Goal: Task Accomplishment & Management: Complete application form

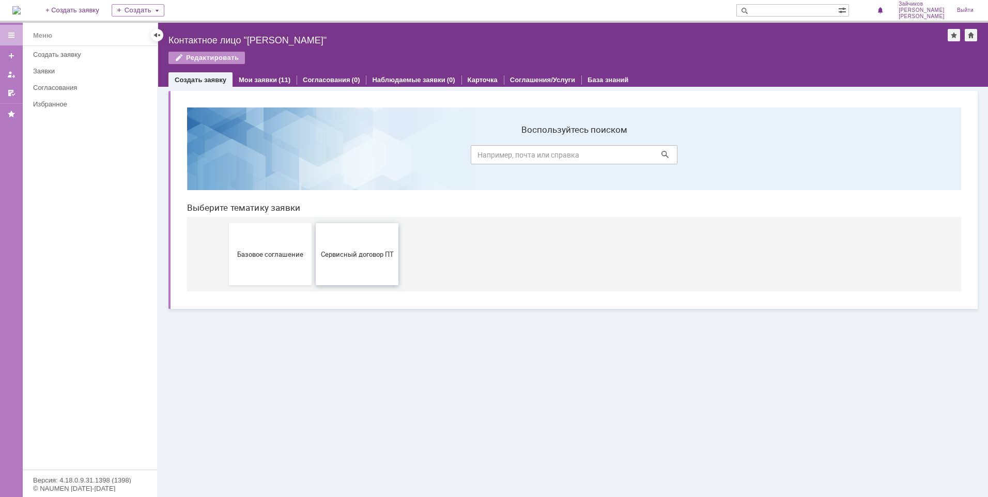
click at [364, 267] on button "Сервисный договор ПТ" at bounding box center [357, 254] width 83 height 62
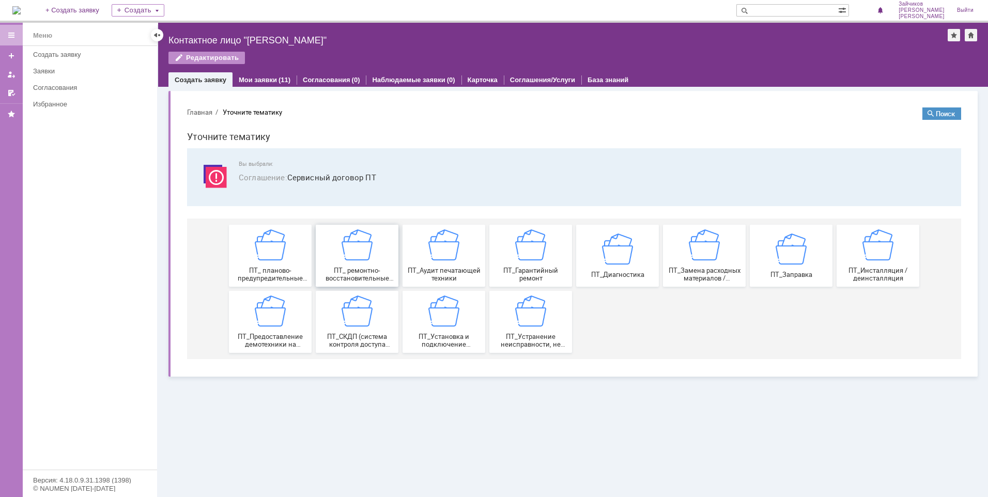
click at [359, 246] on img at bounding box center [356, 244] width 31 height 31
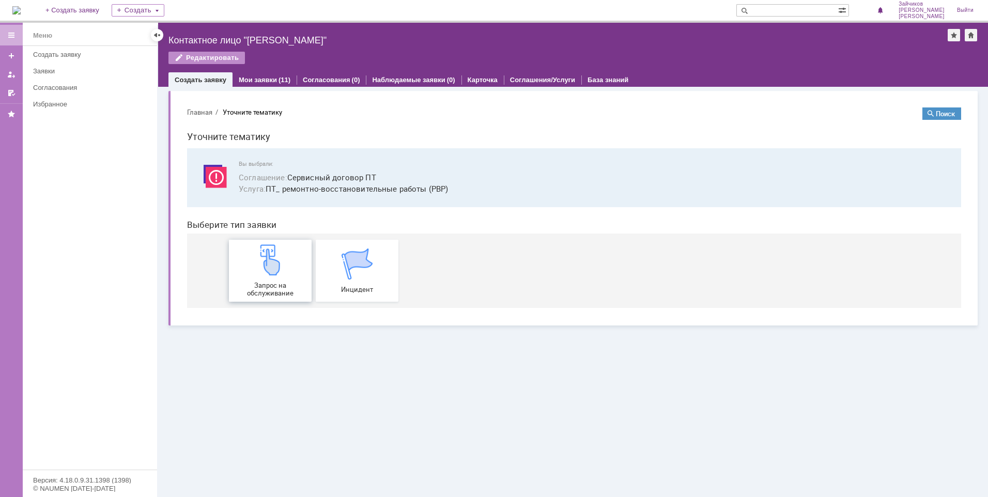
click at [284, 273] on img at bounding box center [270, 259] width 31 height 31
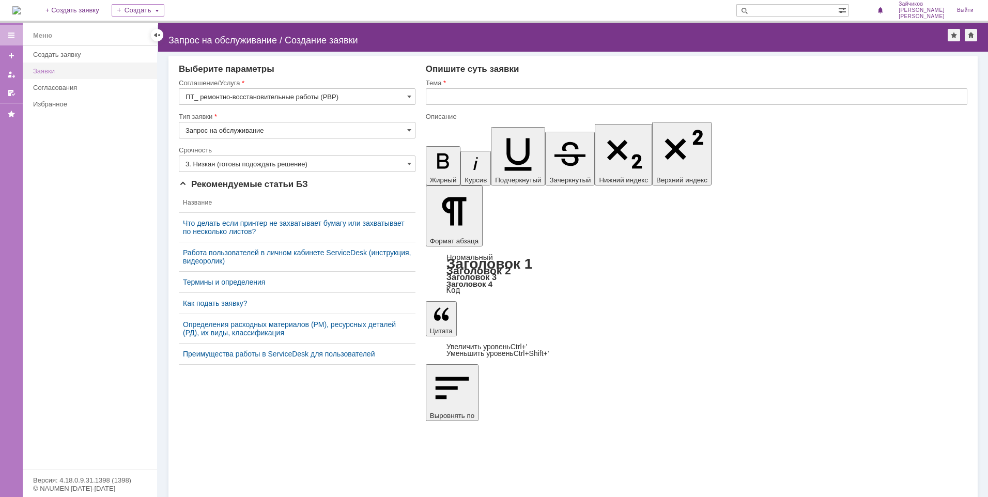
click at [65, 66] on link "Заявки" at bounding box center [92, 71] width 126 height 16
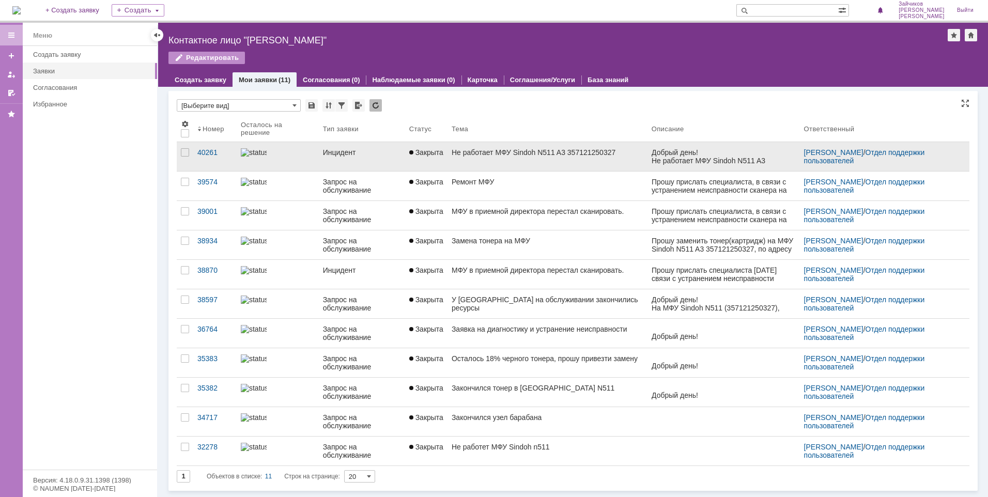
click at [508, 157] on div "Не работает МФУ Sindoh N511 A3 357121250327" at bounding box center [548, 152] width 192 height 8
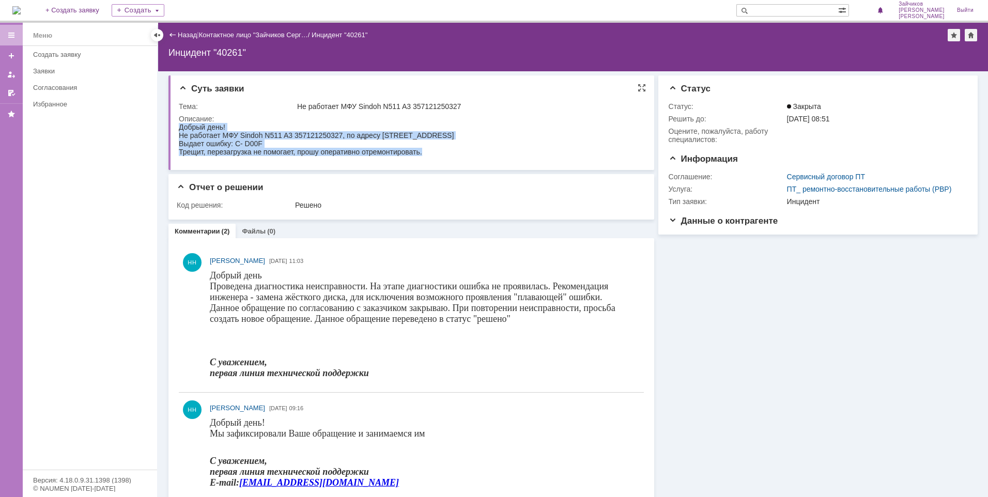
drag, startPoint x: 430, startPoint y: 157, endPoint x: 176, endPoint y: 133, distance: 255.2
click at [179, 133] on html "Добрый день! Не работает МФУ Sindoh N511 A3 357121250327, по адресу г. Самара, …" at bounding box center [410, 139] width 462 height 33
drag, startPoint x: 176, startPoint y: 133, endPoint x: 212, endPoint y: 143, distance: 37.8
copy body "Добрый день! Не работает МФУ Sindoh N511 A3 357121250327, по адресу г. Самара, …"
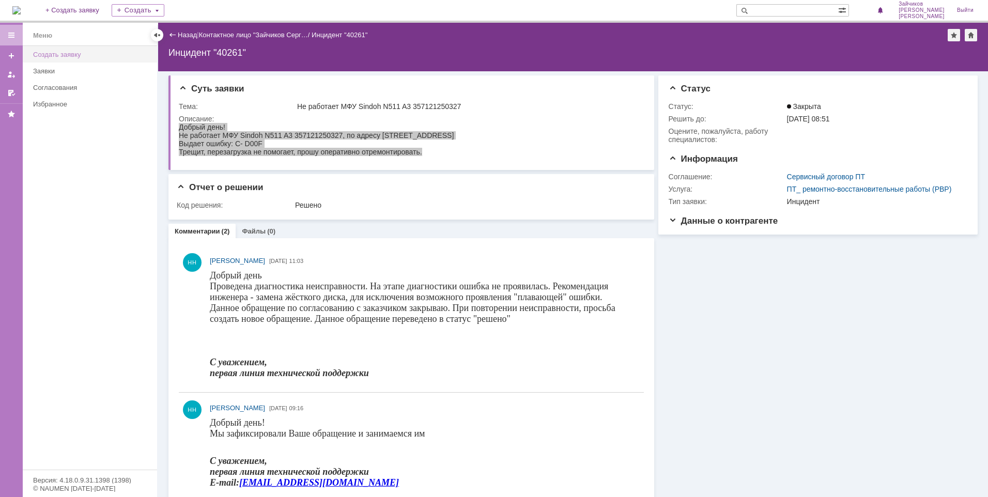
click at [69, 56] on div "Создать заявку" at bounding box center [92, 55] width 118 height 8
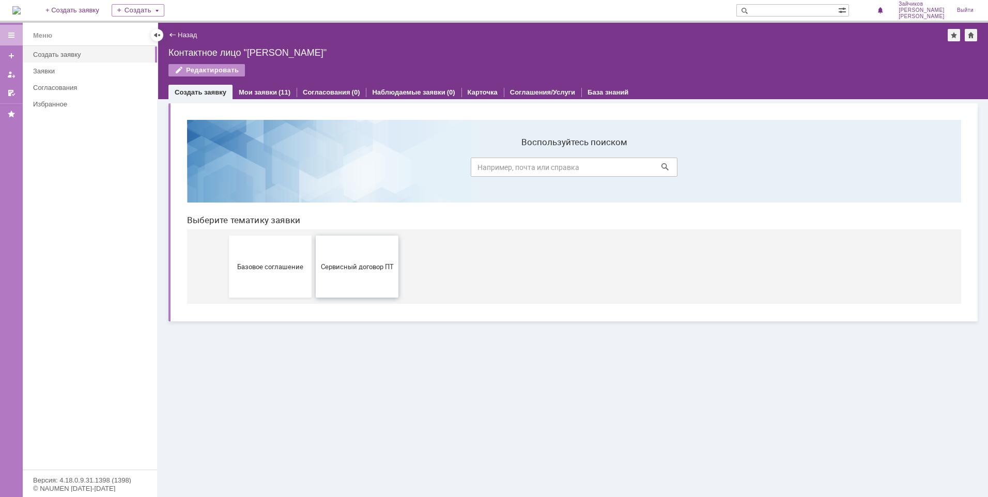
click at [366, 275] on button "Сервисный договор ПТ" at bounding box center [357, 267] width 83 height 62
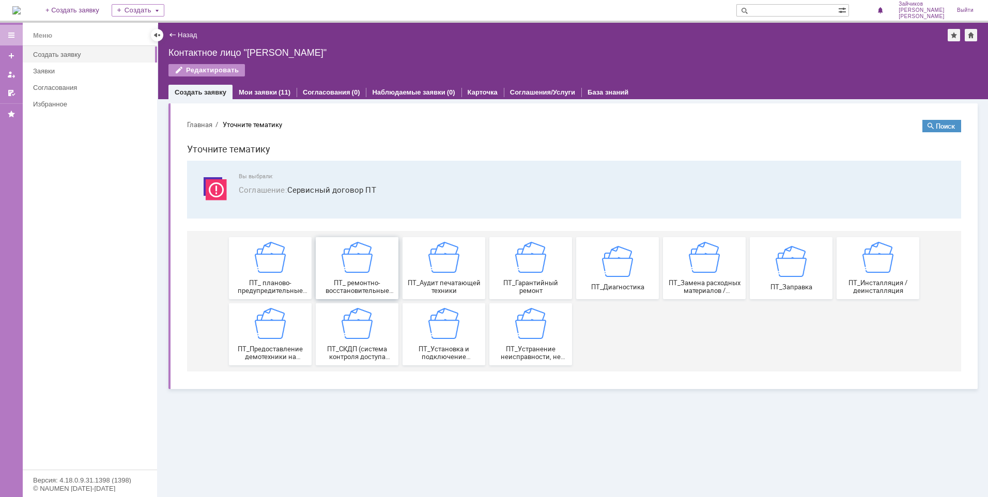
click at [351, 260] on img at bounding box center [356, 257] width 31 height 31
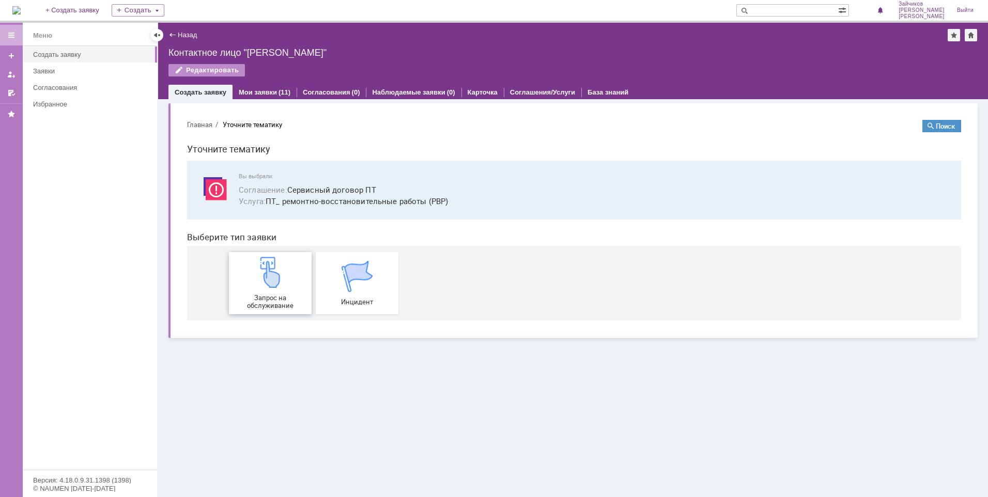
click at [277, 285] on img at bounding box center [270, 272] width 31 height 31
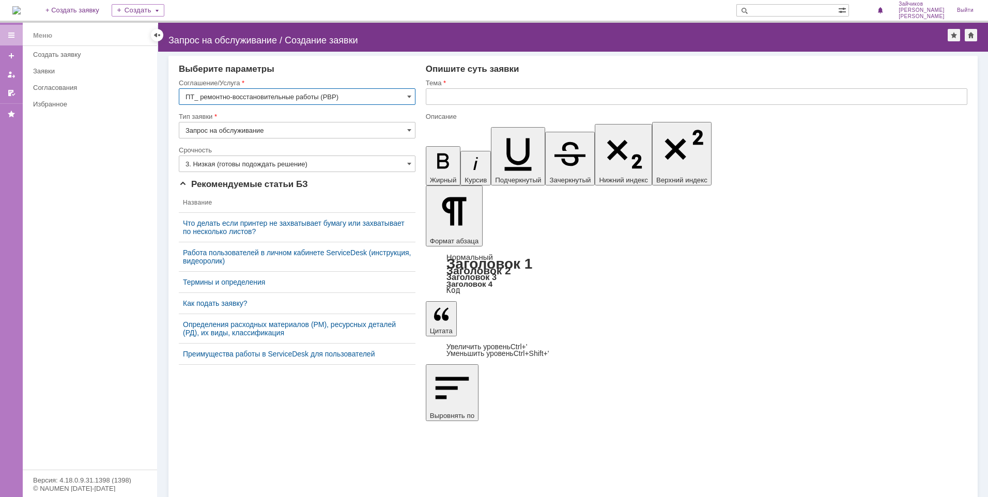
drag, startPoint x: 598, startPoint y: 3246, endPoint x: 432, endPoint y: 3246, distance: 166.4
copy span "Не работает МФУ Sindoh N511 A3 357121250327"
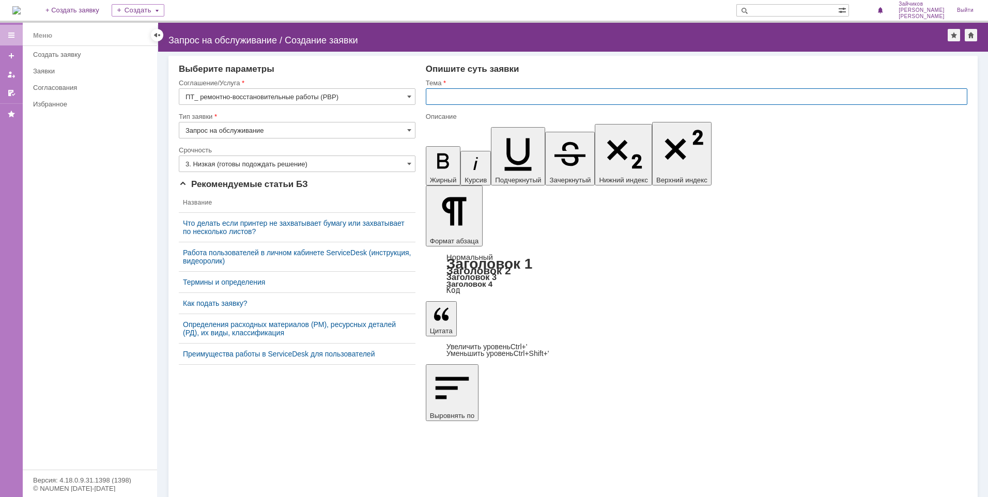
click at [462, 101] on input "text" at bounding box center [696, 96] width 541 height 17
drag, startPoint x: 470, startPoint y: 97, endPoint x: 424, endPoint y: 97, distance: 46.5
click at [587, 99] on input "На МФУ Sindoh N511 A3 357121250327" at bounding box center [696, 96] width 541 height 17
type input "На МФУ Sindoh N511 A3 357121250327 верхний податчик плохо захватывает бумагу"
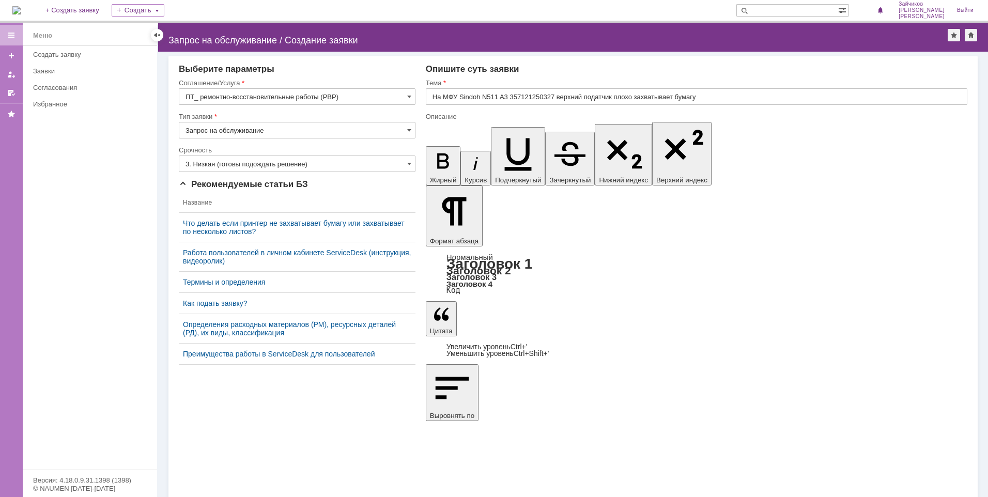
drag, startPoint x: 436, startPoint y: 3246, endPoint x: 598, endPoint y: 3245, distance: 161.7
drag, startPoint x: 435, startPoint y: 3256, endPoint x: 522, endPoint y: 3252, distance: 86.9
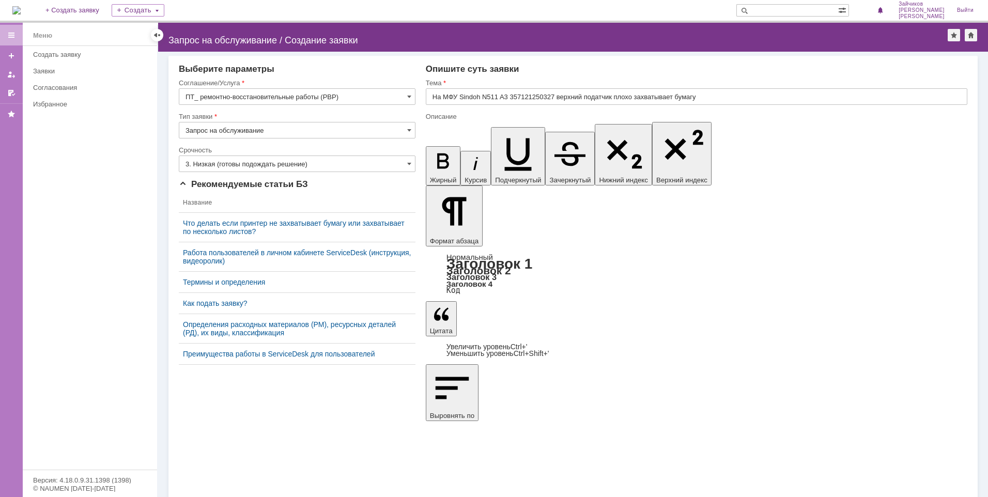
drag, startPoint x: 682, startPoint y: 3265, endPoint x: 433, endPoint y: 3262, distance: 249.6
click at [392, 165] on input "3. Низкая (готовы подождать решение)" at bounding box center [297, 164] width 237 height 17
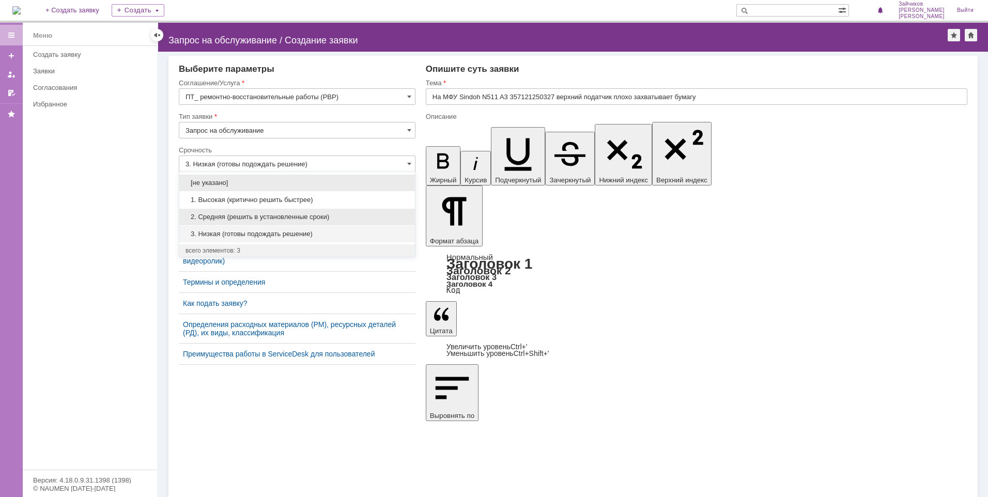
click at [325, 218] on span "2. Средняя (решить в установленные сроки)" at bounding box center [296, 217] width 223 height 8
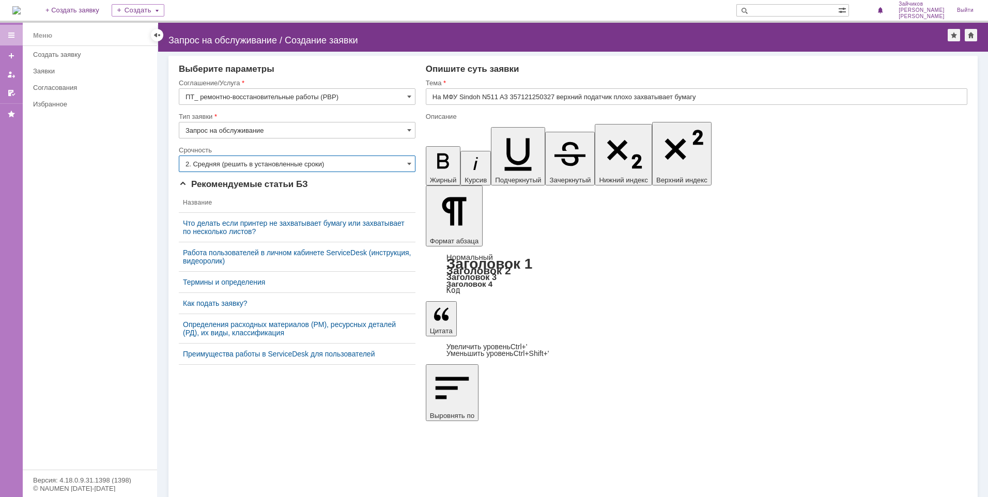
type input "2. Средняя (решить в установленные сроки)"
click at [320, 128] on input "Запрос на обслуживание" at bounding box center [297, 130] width 237 height 17
click at [262, 162] on div "Запрос на обслуживание" at bounding box center [297, 166] width 236 height 17
type input "Запрос на обслуживание"
